Goal: Task Accomplishment & Management: Manage account settings

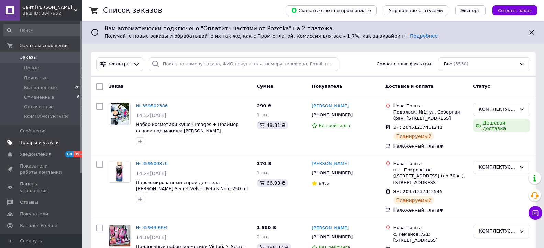
click at [35, 143] on span "Товары и услуги" at bounding box center [39, 142] width 39 height 6
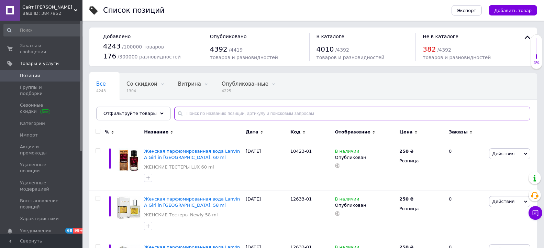
click at [225, 117] on input "text" at bounding box center [352, 113] width 356 height 14
paste input "Пенка-мусс для умывания Wokali [MEDICAL_DATA] Cleansing Mousse, 150 ml"
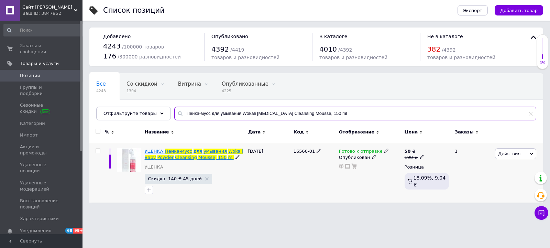
type input "Пенка-мусс для умывания Wokali [MEDICAL_DATA] Cleansing Mousse, 150 ml"
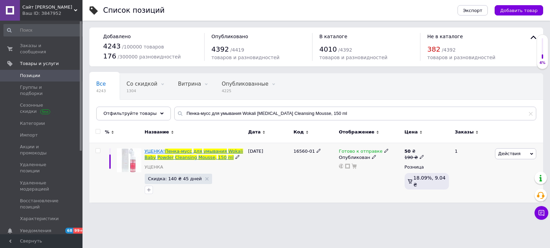
click at [227, 151] on span at bounding box center [227, 150] width 1 height 5
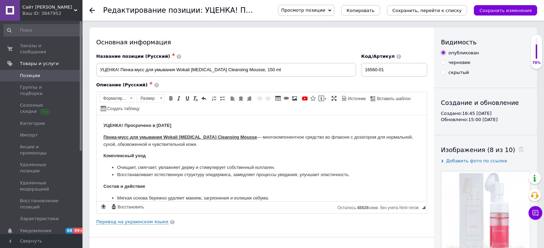
click at [73, 10] on span "Сайт [PERSON_NAME]" at bounding box center [48, 7] width 52 height 6
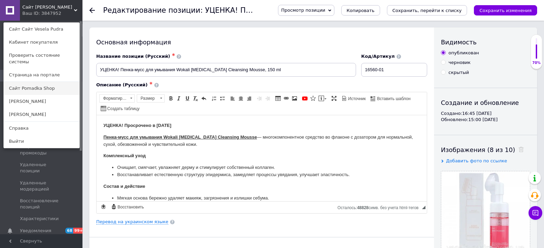
click at [38, 82] on link "Сайт Pomadka Shop" at bounding box center [42, 88] width 76 height 13
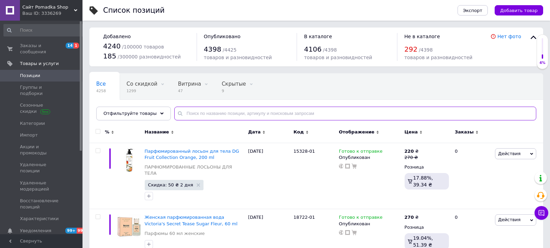
click at [247, 115] on input "text" at bounding box center [355, 113] width 362 height 14
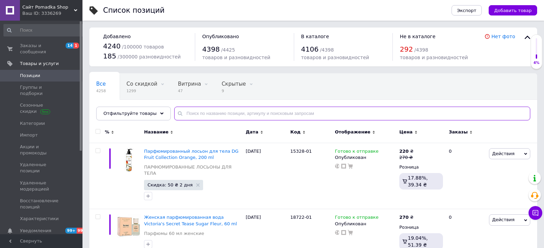
click at [237, 114] on input "text" at bounding box center [352, 113] width 356 height 14
click at [156, 114] on div "Отфильтруйте товары" at bounding box center [133, 113] width 75 height 14
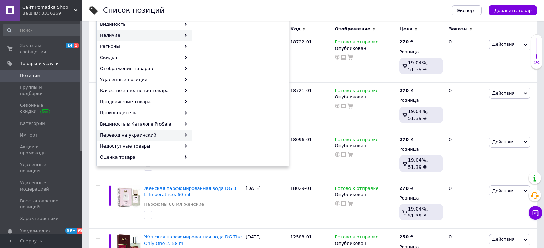
scroll to position [70, 0]
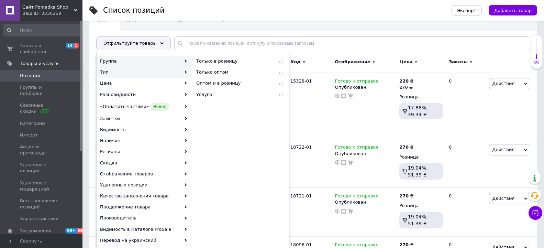
click at [154, 62] on div "Группа" at bounding box center [144, 61] width 95 height 11
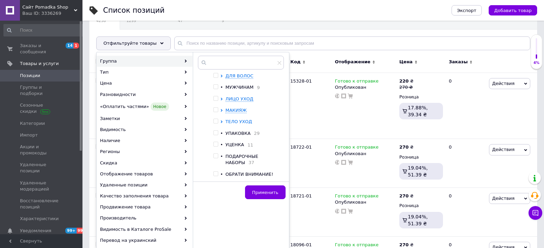
scroll to position [123, 0]
click at [233, 145] on div "УЦЕНКА 11" at bounding box center [252, 143] width 55 height 7
click at [235, 142] on span "УЦЕНКА" at bounding box center [234, 142] width 19 height 5
checkbox input "true"
click at [263, 193] on span "Применить" at bounding box center [265, 192] width 26 height 5
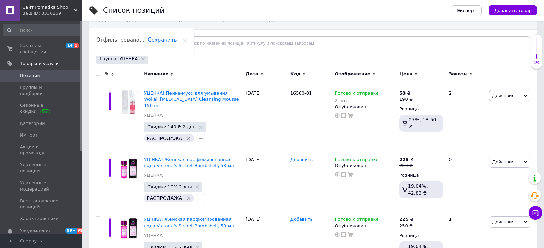
click at [34, 72] on span "Позиции" at bounding box center [30, 75] width 20 height 6
click at [33, 73] on link "Позиции" at bounding box center [44, 76] width 88 height 12
click at [141, 59] on icon at bounding box center [142, 58] width 3 height 3
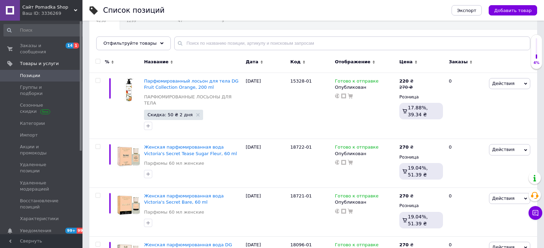
click at [76, 9] on icon at bounding box center [75, 10] width 3 height 3
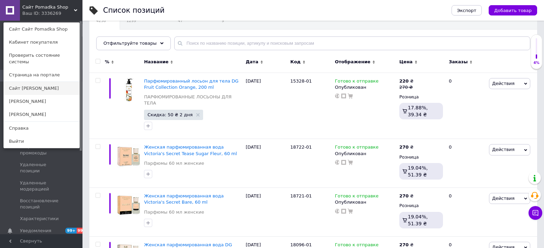
click at [39, 84] on link "Сайт [PERSON_NAME]" at bounding box center [42, 88] width 76 height 13
